Goal: Check status: Check status

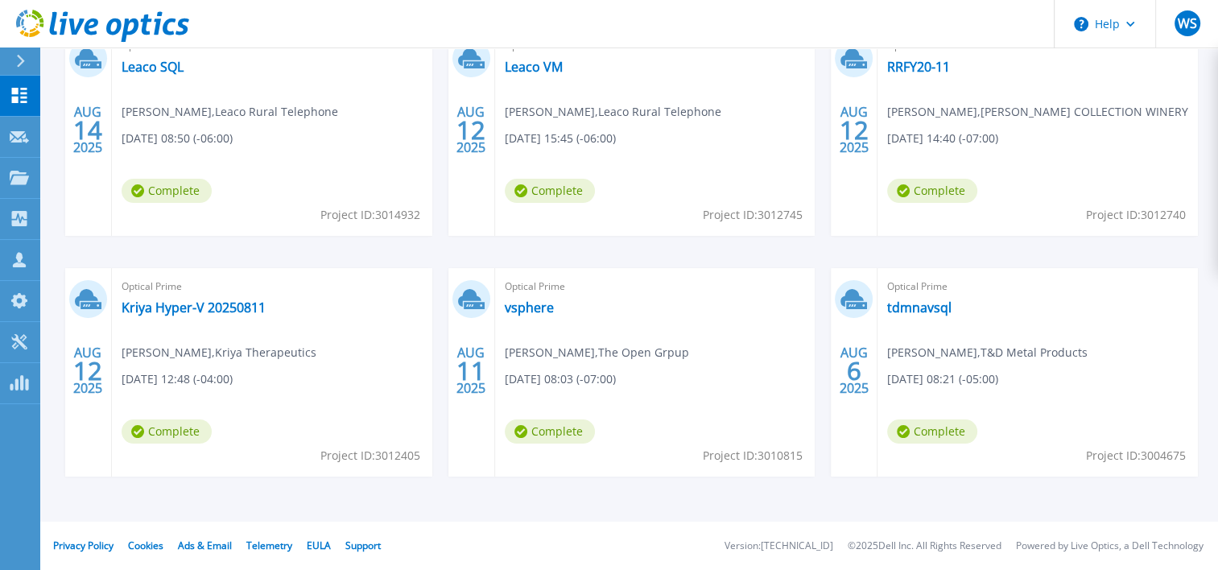
scroll to position [80, 0]
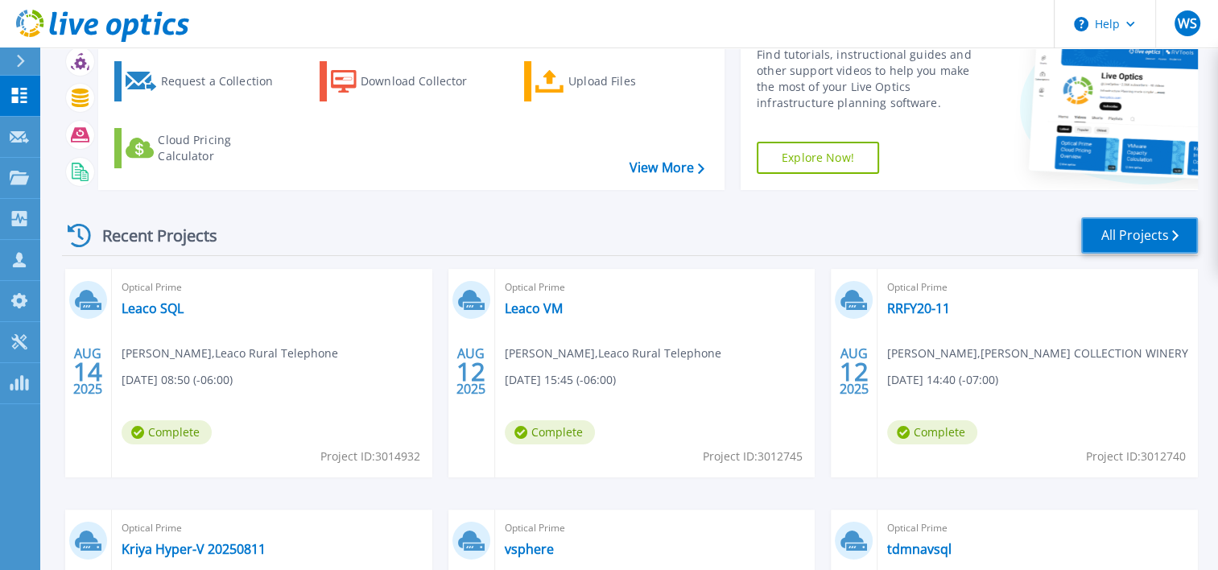
click at [1116, 231] on link "All Projects" at bounding box center [1139, 235] width 117 height 36
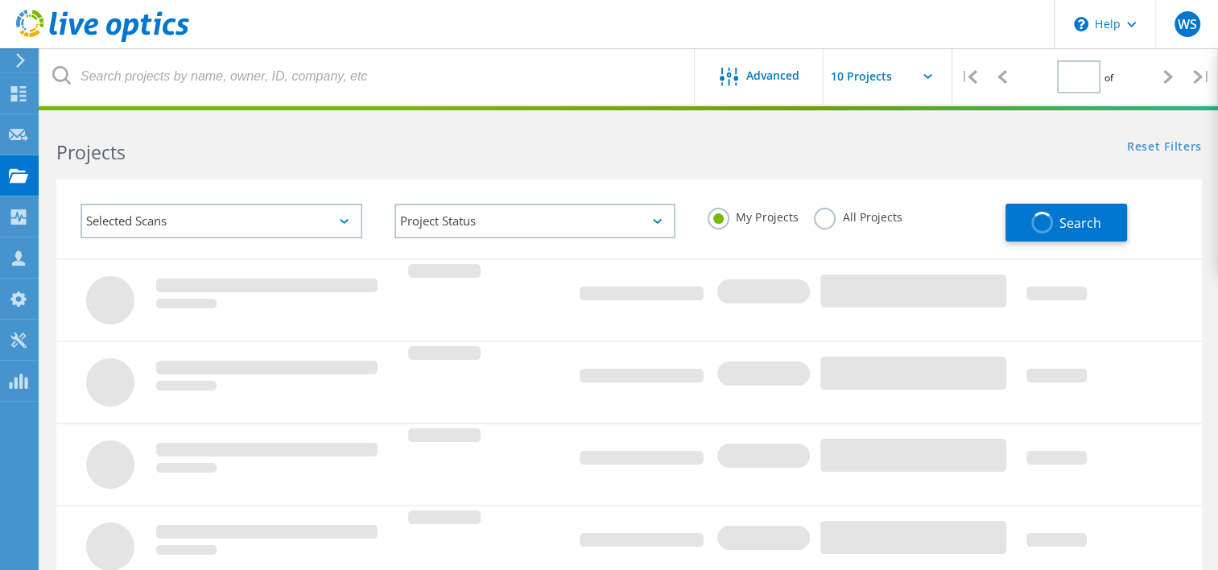
type input "2"
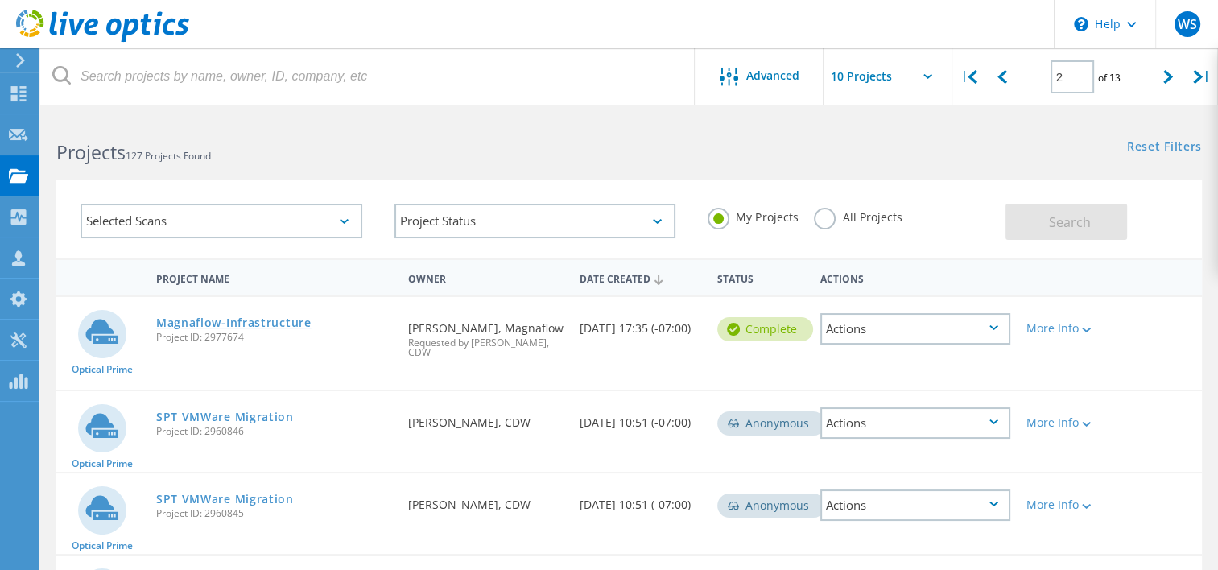
click at [262, 317] on link "Magnaflow-Infrastructure" at bounding box center [233, 322] width 155 height 11
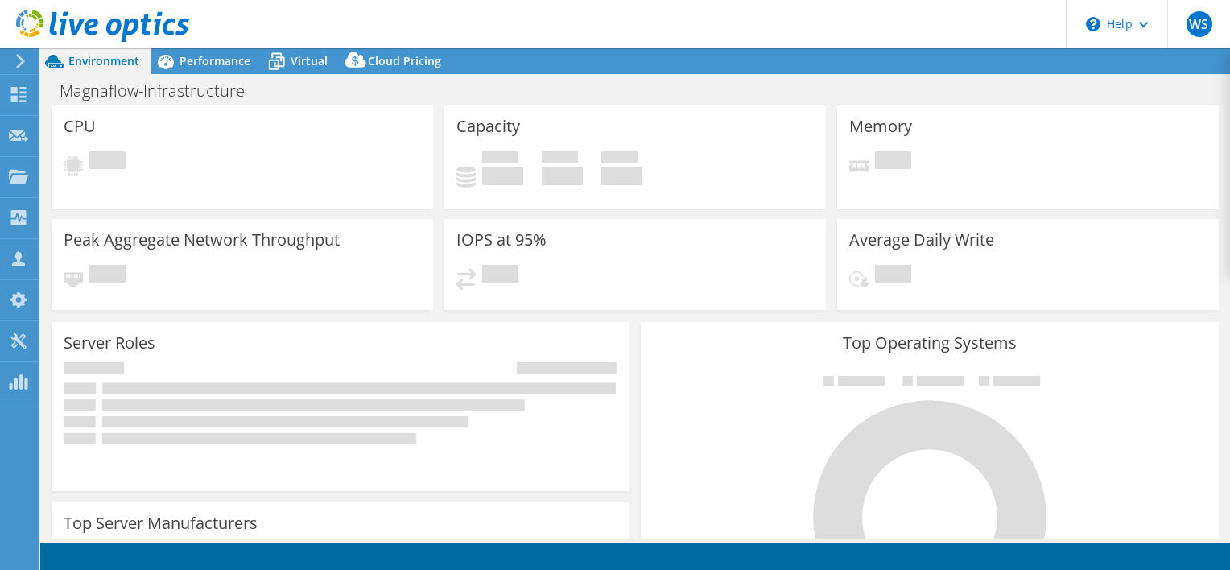
select select "USD"
select select "USWest"
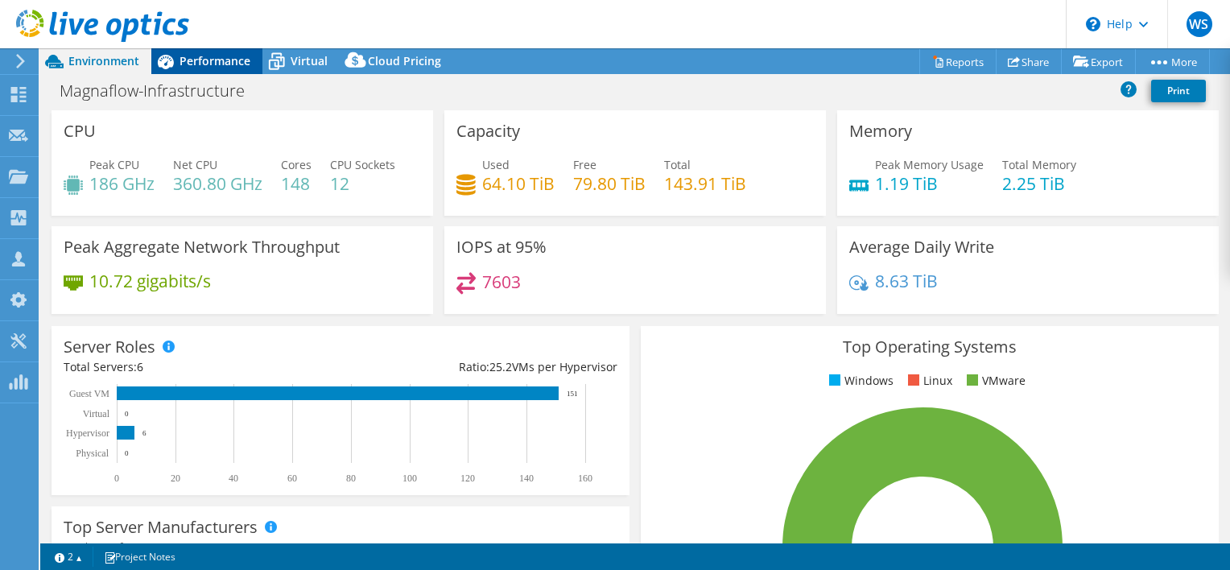
click at [201, 62] on span "Performance" at bounding box center [214, 60] width 71 height 15
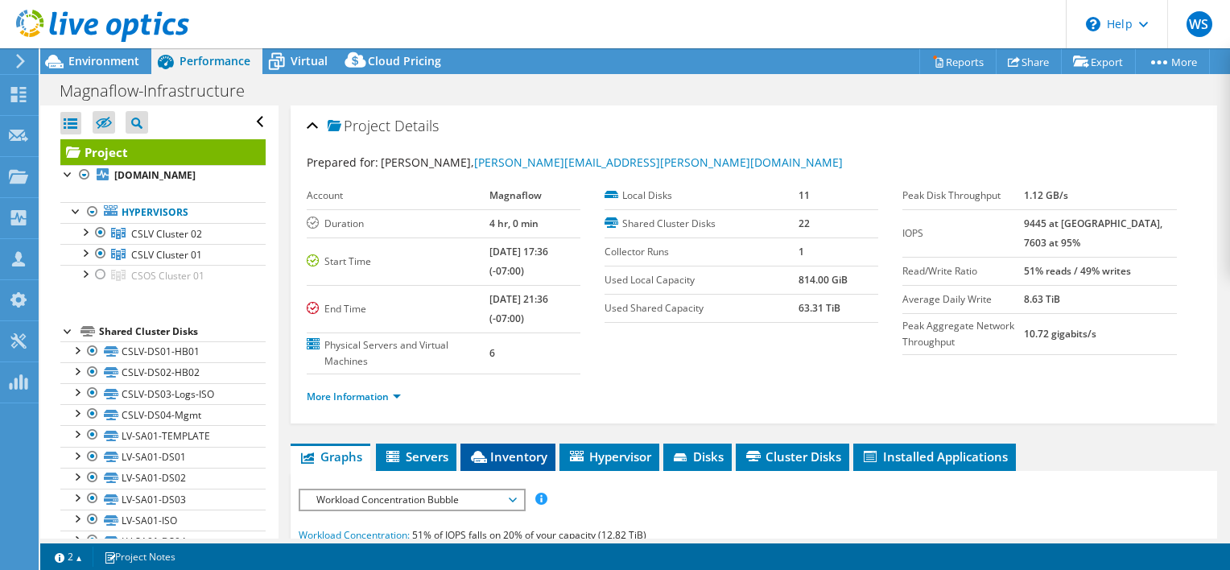
click at [505, 449] on span "Inventory" at bounding box center [507, 456] width 79 height 16
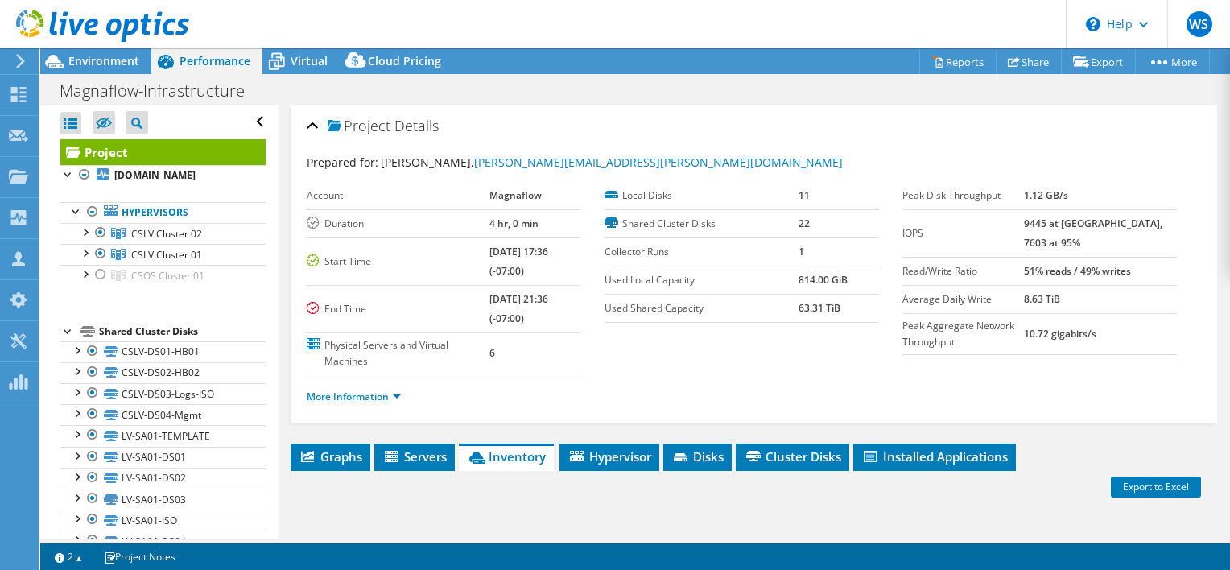
scroll to position [241, 0]
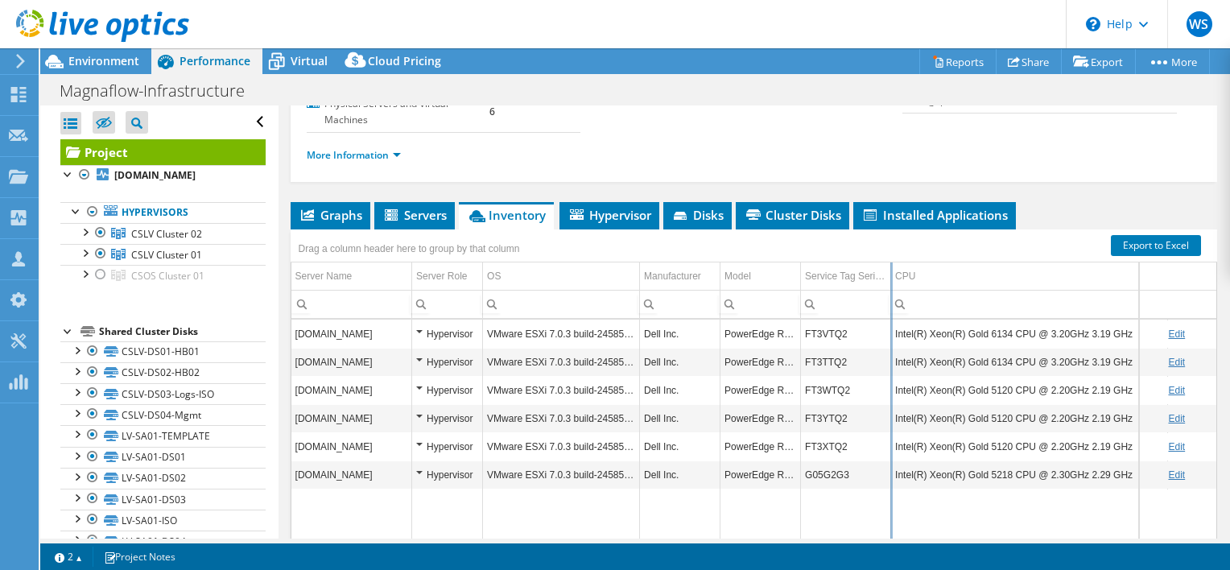
drag, startPoint x: 932, startPoint y: 273, endPoint x: 888, endPoint y: 286, distance: 45.6
click at [888, 286] on div "Drag a column header here to group by that column Server Name Server Role OS Ma…" at bounding box center [754, 400] width 926 height 342
click at [98, 61] on span "Environment" at bounding box center [103, 60] width 71 height 15
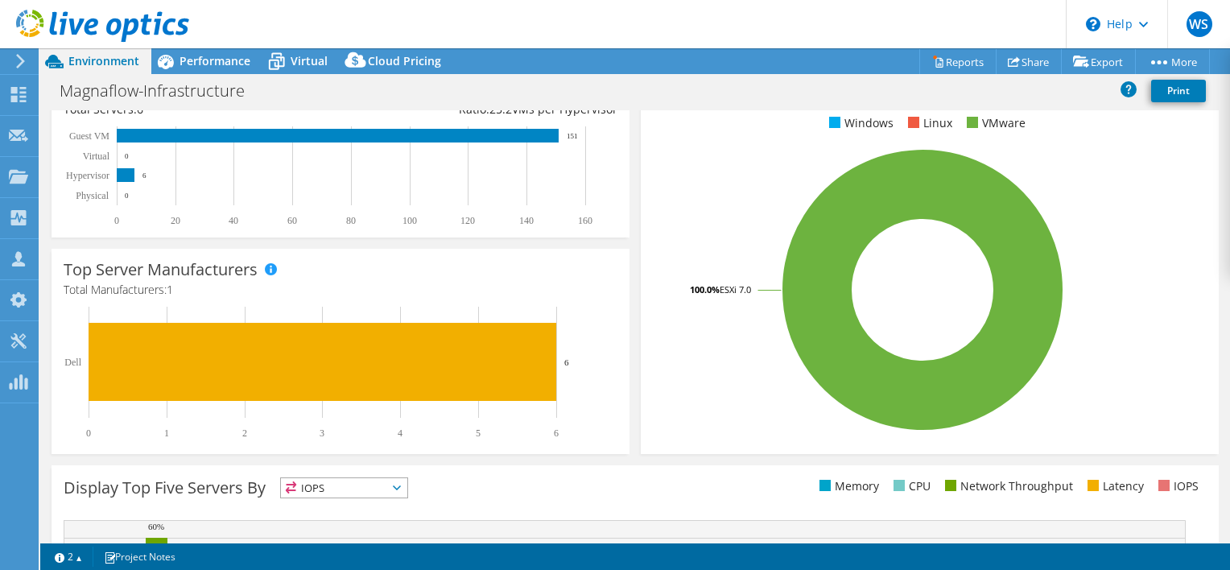
scroll to position [0, 0]
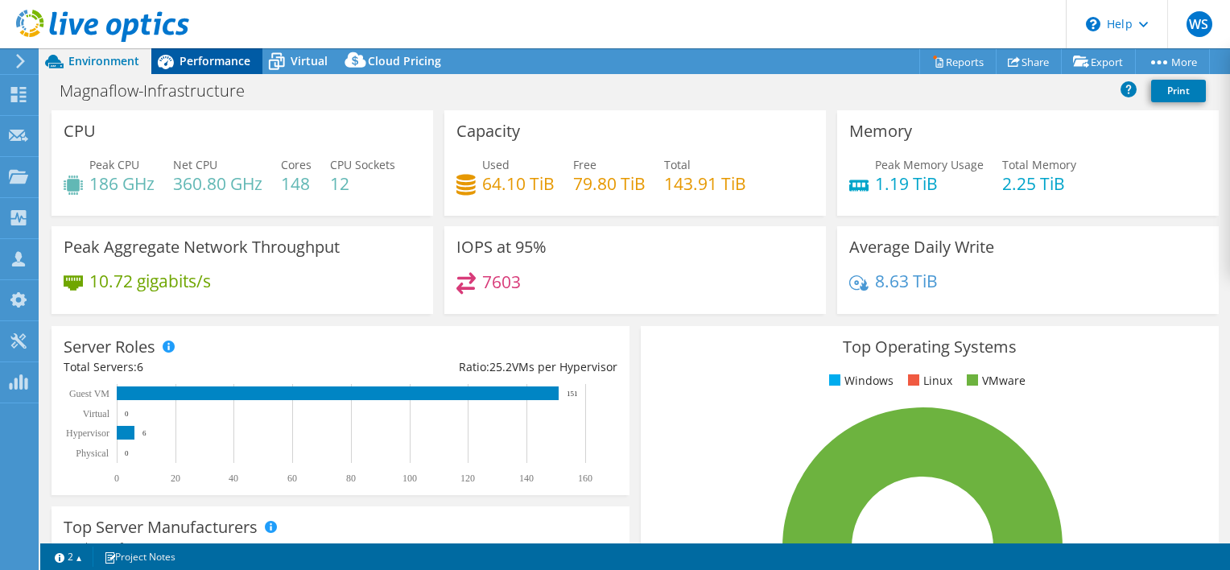
click at [200, 58] on span "Performance" at bounding box center [214, 60] width 71 height 15
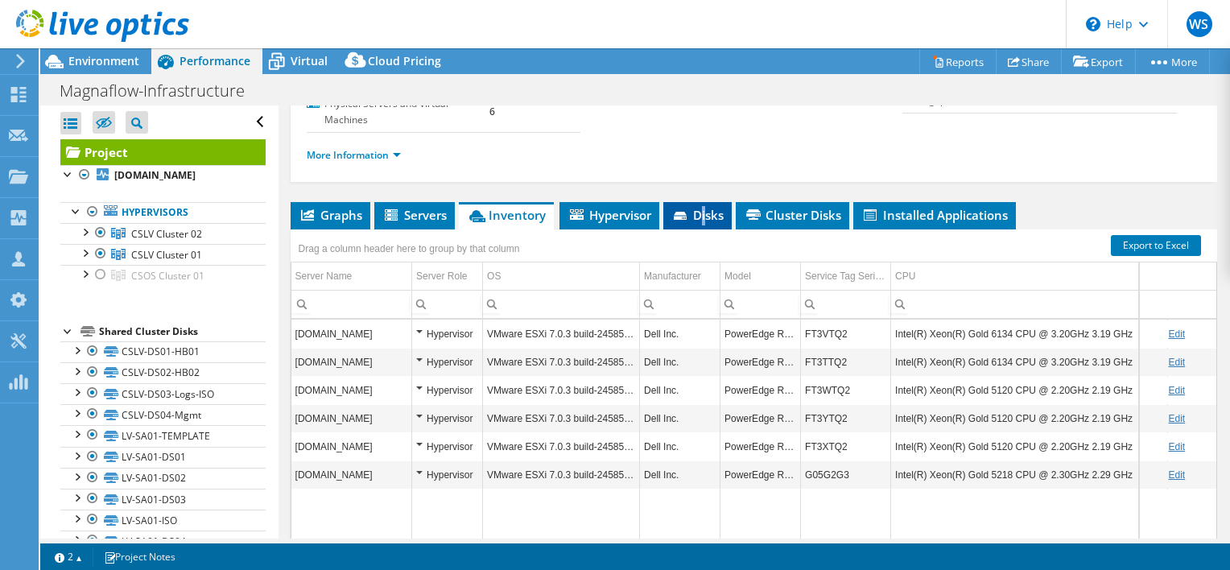
click at [705, 211] on span "Disks" at bounding box center [697, 215] width 52 height 16
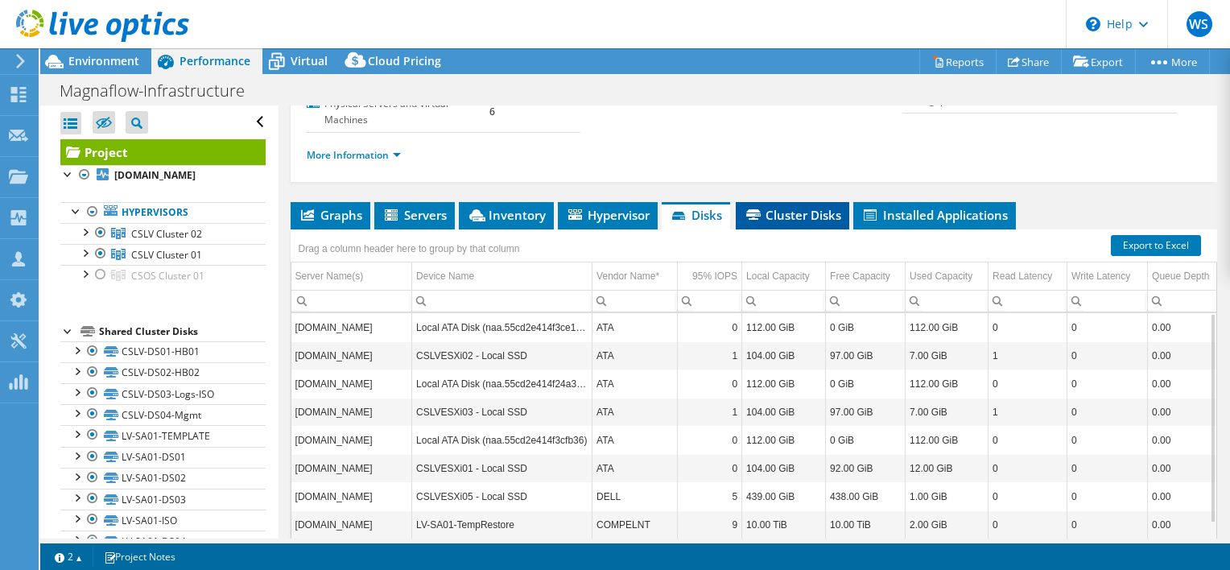
click at [804, 214] on span "Cluster Disks" at bounding box center [792, 215] width 97 height 16
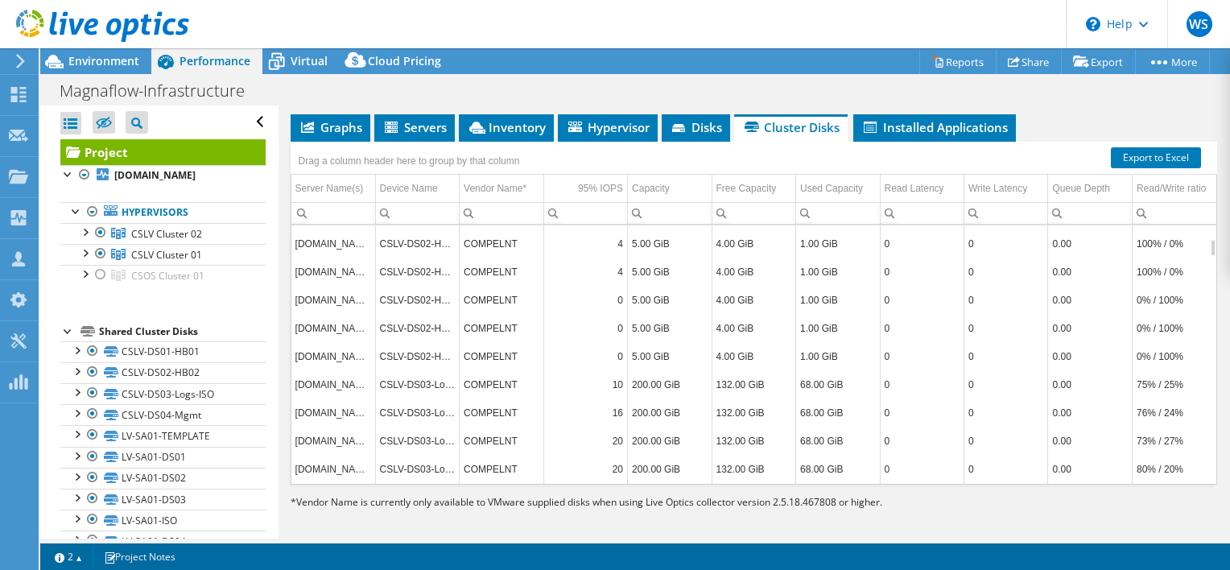
scroll to position [333, 0]
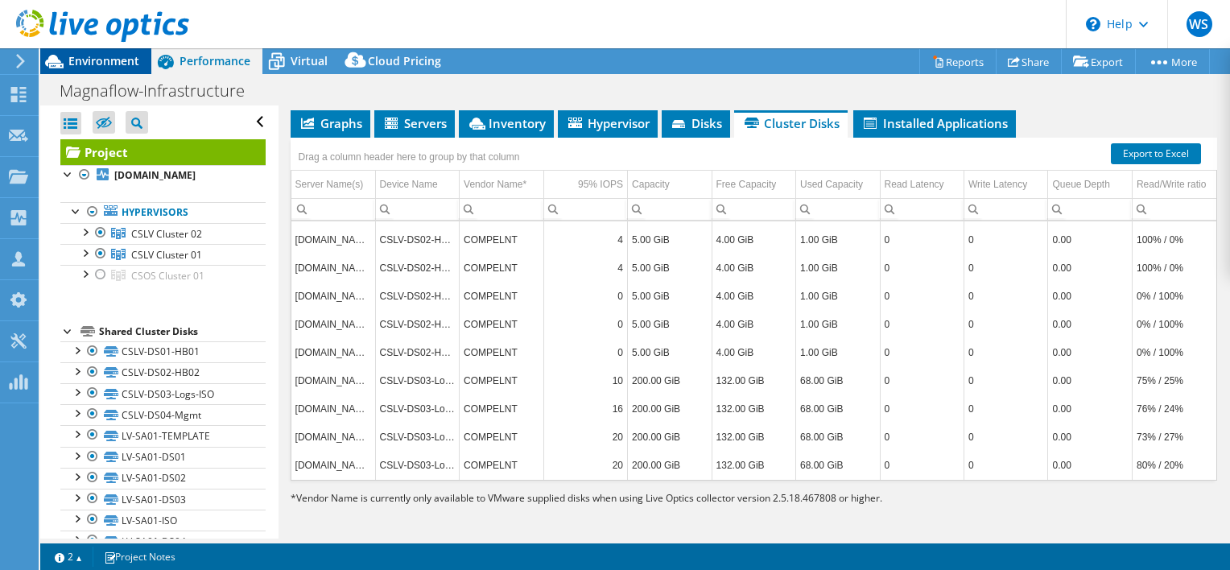
click at [113, 60] on span "Environment" at bounding box center [103, 60] width 71 height 15
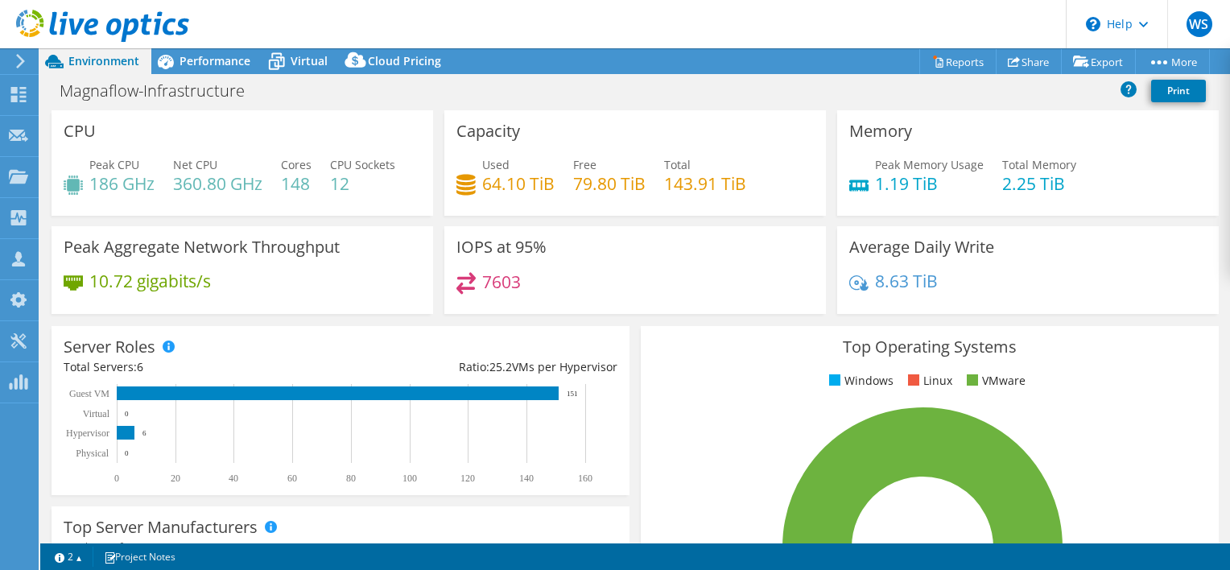
scroll to position [80, 0]
